Goal: Information Seeking & Learning: Learn about a topic

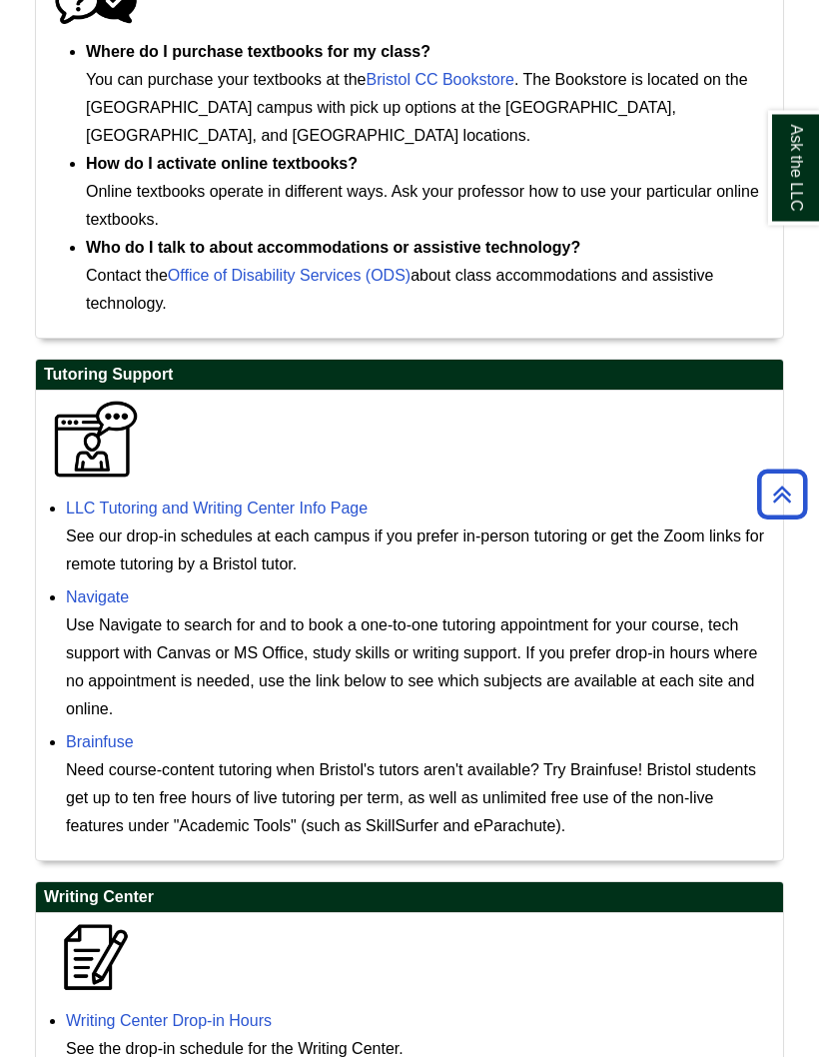
scroll to position [1299, 0]
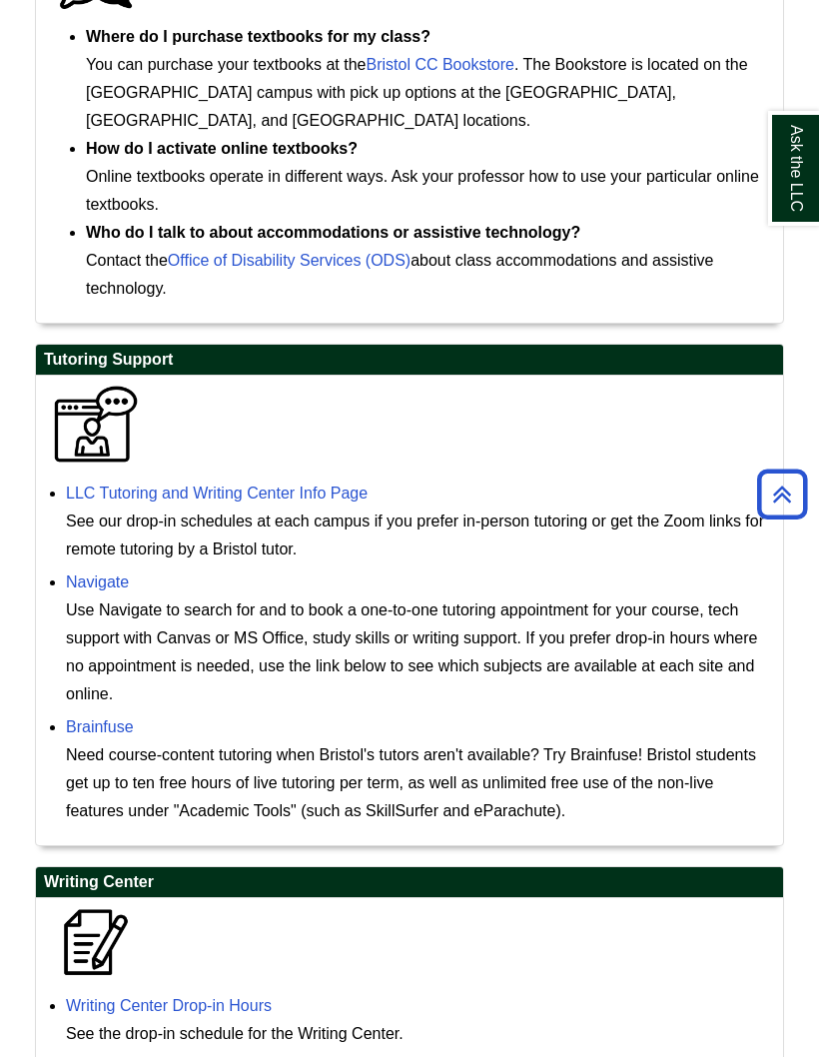
click at [238, 485] on link "LLC Tutoring and Writing Center Info Page" at bounding box center [217, 493] width 302 height 17
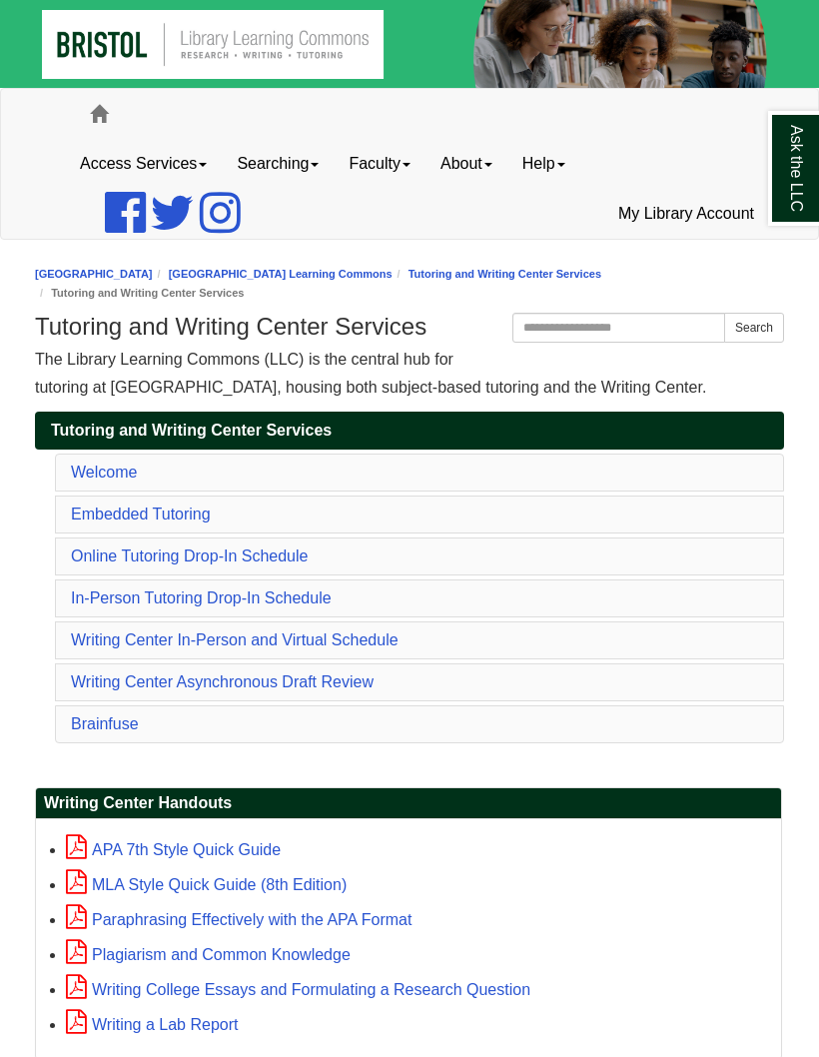
click at [295, 553] on link "Online Tutoring Drop-In Schedule" at bounding box center [189, 555] width 237 height 17
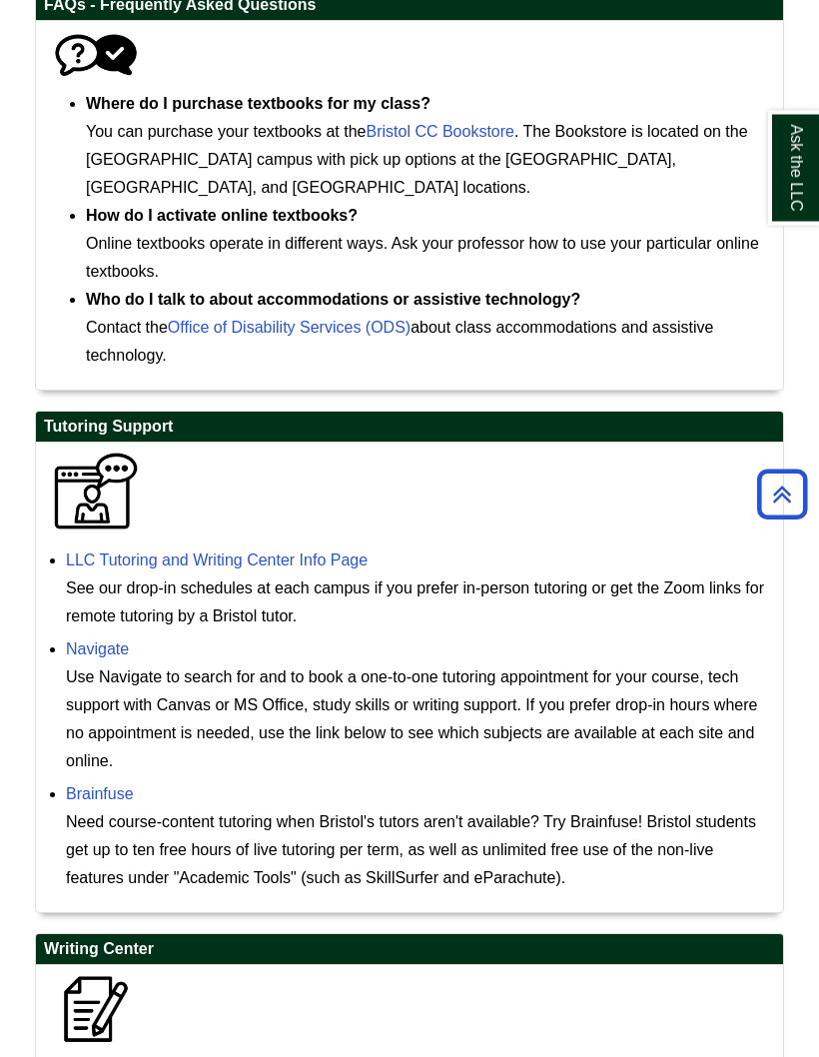
scroll to position [1325, 0]
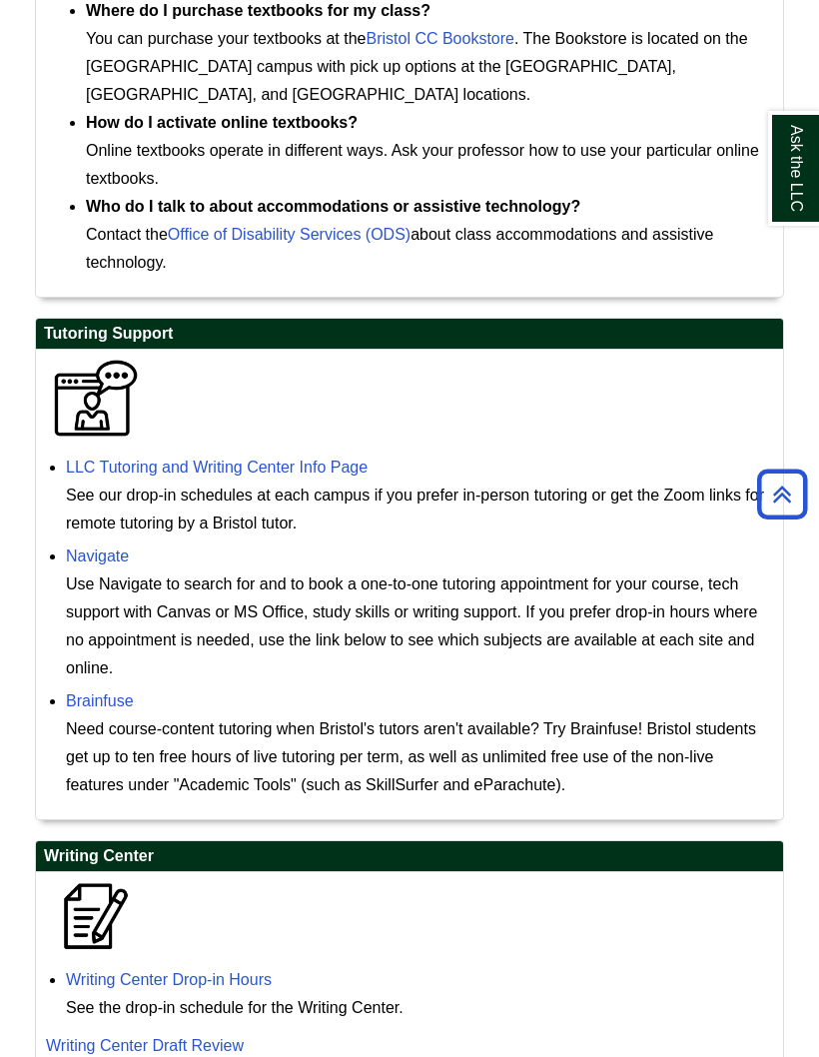
click at [87, 692] on link "Brainfuse" at bounding box center [100, 700] width 68 height 17
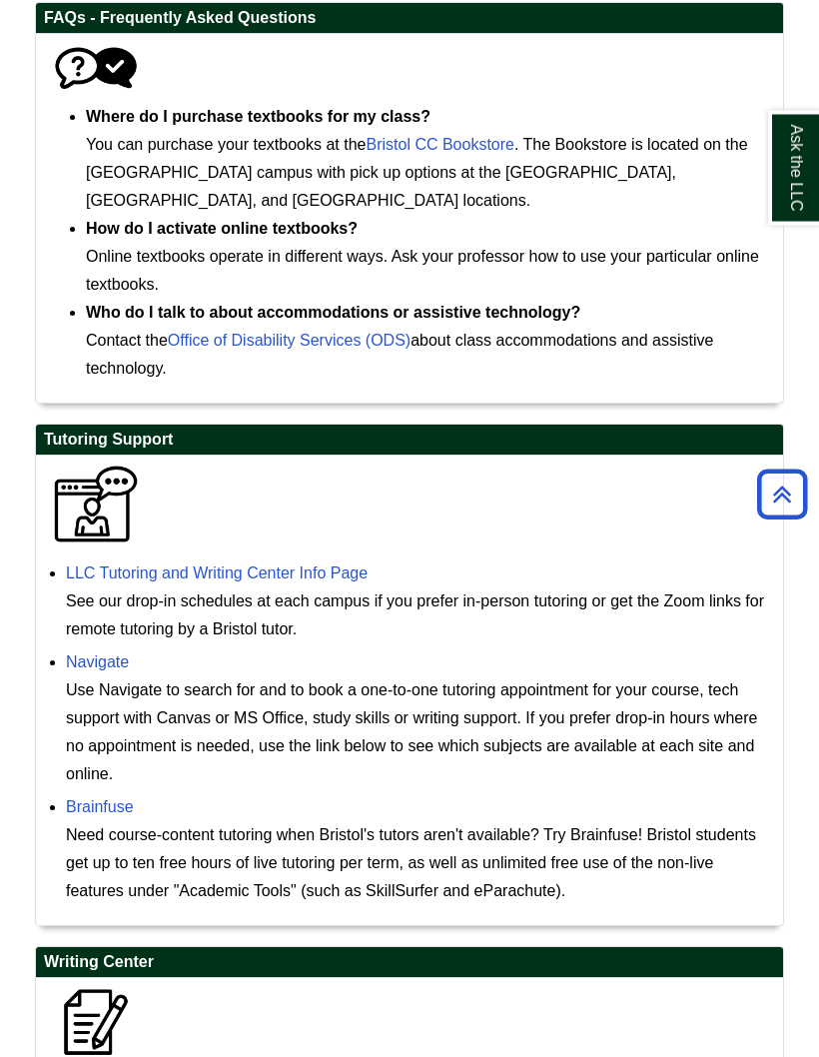
scroll to position [1219, 0]
click at [88, 676] on div "Use Navigate to search for and to book a one-to-one tutoring appointment for yo…" at bounding box center [419, 732] width 707 height 112
click at [119, 653] on link "Navigate" at bounding box center [97, 661] width 63 height 17
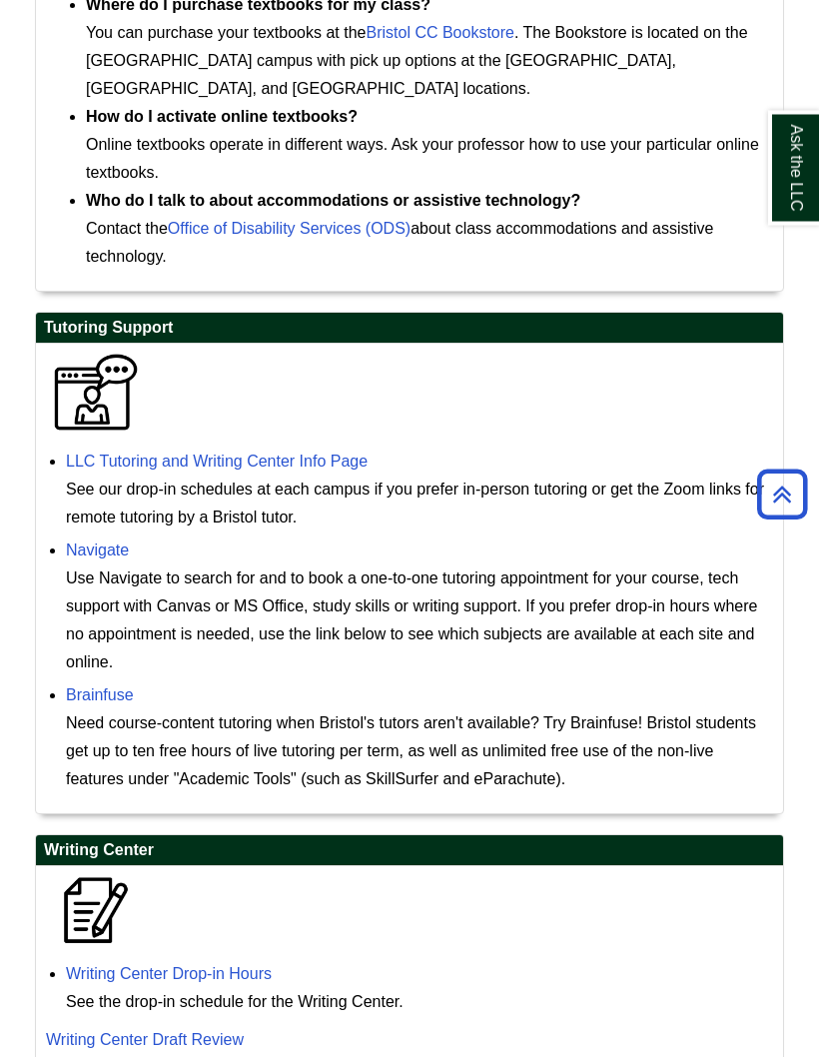
scroll to position [1358, 0]
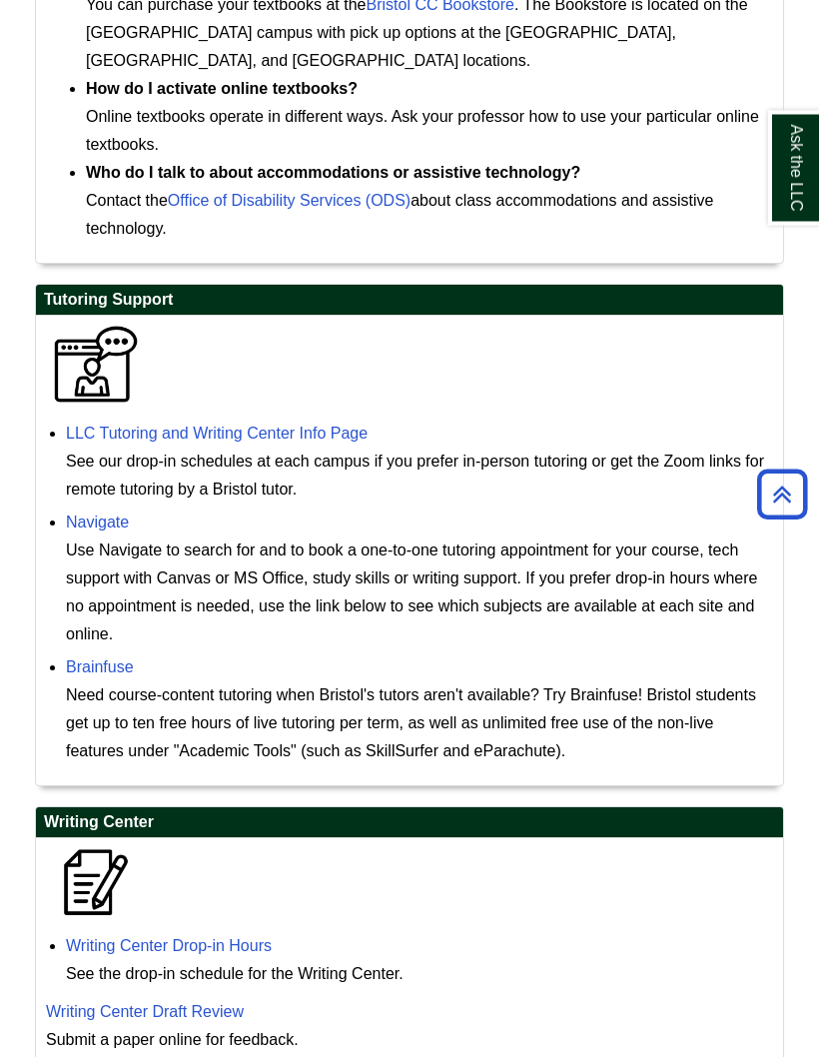
click at [110, 659] on link "Brainfuse" at bounding box center [100, 667] width 68 height 17
